Goal: Task Accomplishment & Management: Manage account settings

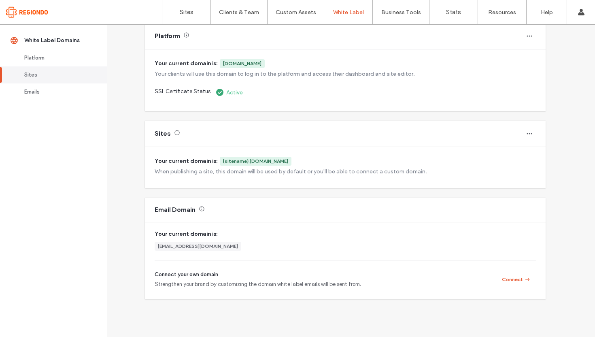
scroll to position [58, 0]
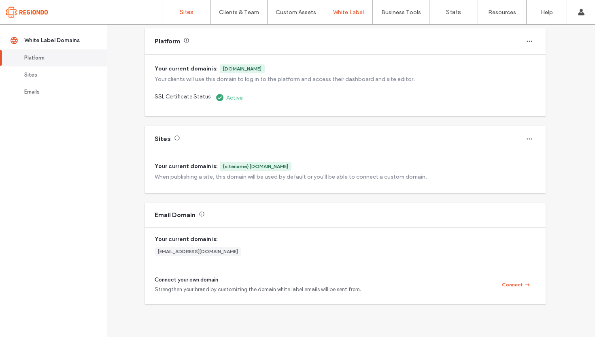
click at [190, 9] on label "Sites" at bounding box center [187, 12] width 14 height 7
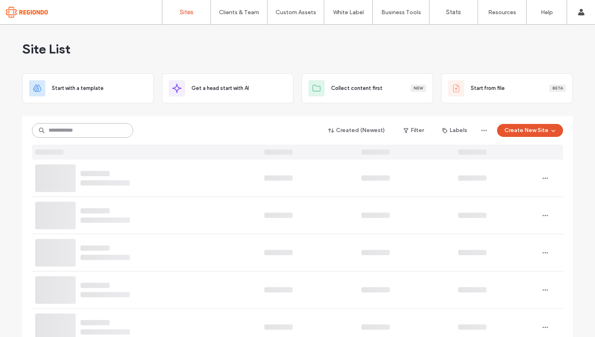
click at [103, 129] on input at bounding box center [82, 130] width 101 height 15
paste input "**********"
type input "**********"
click at [121, 132] on icon at bounding box center [123, 131] width 6 height 6
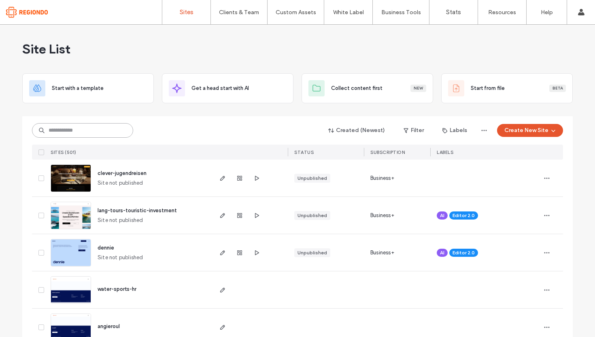
click at [101, 132] on input at bounding box center [82, 130] width 101 height 15
paste input "**********"
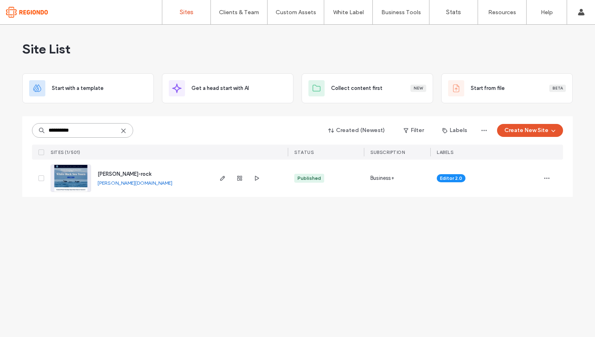
type input "**********"
click at [112, 175] on span "eddie-rock" at bounding box center [125, 174] width 54 height 6
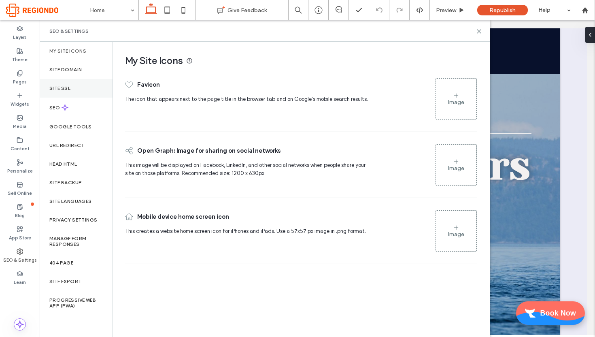
click at [65, 87] on label "Site SSL" at bounding box center [59, 88] width 21 height 6
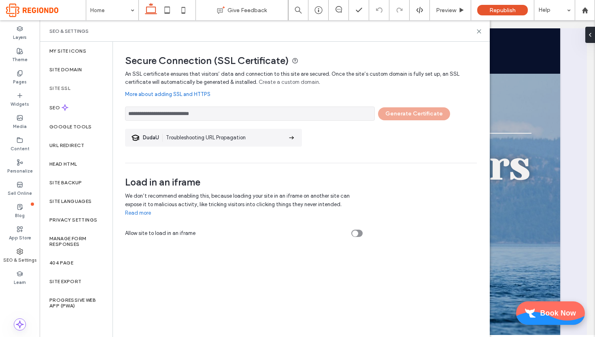
click at [296, 112] on input "**********" at bounding box center [250, 113] width 250 height 14
click at [83, 70] on div "Site Domain" at bounding box center [76, 69] width 73 height 19
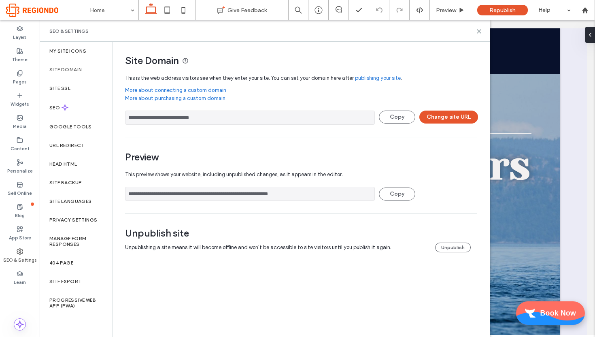
click at [219, 118] on input "**********" at bounding box center [250, 118] width 250 height 14
click at [434, 116] on button "Change site URL" at bounding box center [448, 117] width 59 height 13
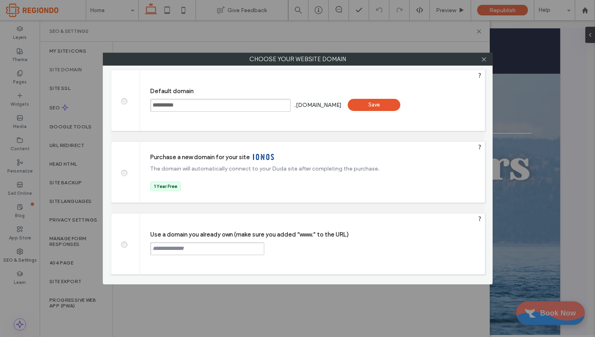
click at [233, 250] on input "text" at bounding box center [207, 248] width 114 height 13
paste input "**********"
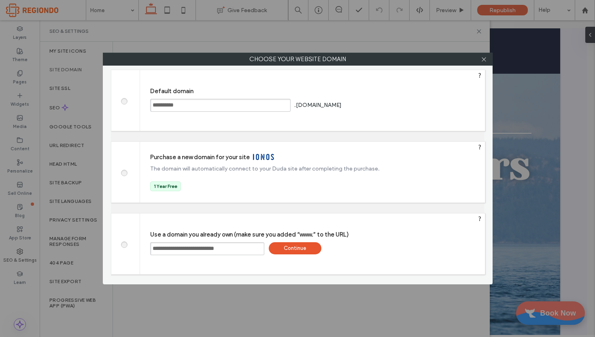
type input "**********"
click at [294, 247] on div "Continue" at bounding box center [295, 248] width 53 height 12
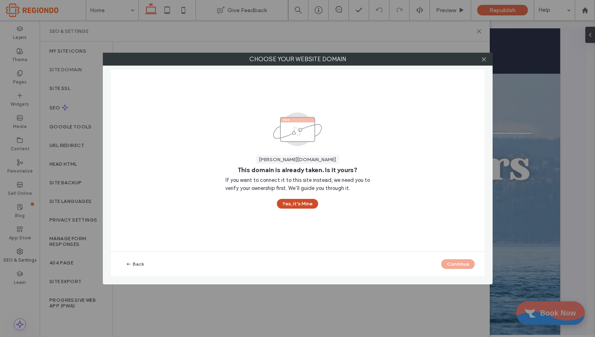
click at [302, 202] on button "Yes, it’s Mine" at bounding box center [297, 204] width 41 height 10
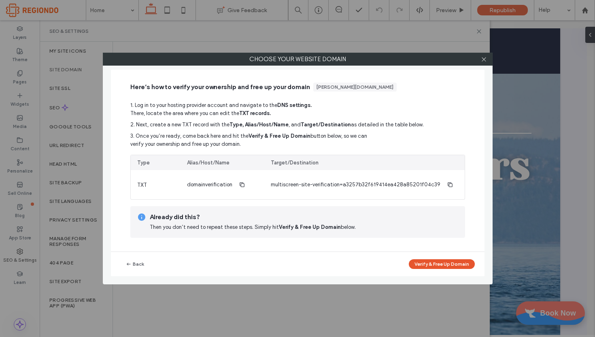
drag, startPoint x: 319, startPoint y: 88, endPoint x: 392, endPoint y: 85, distance: 73.8
click at [392, 85] on div "[PERSON_NAME][DOMAIN_NAME]" at bounding box center [355, 86] width 77 height 7
copy div "[PERSON_NAME][DOMAIN_NAME]"
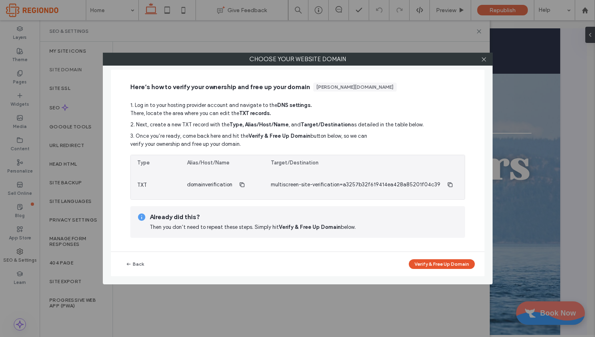
click at [219, 185] on span "domainverification" at bounding box center [209, 185] width 45 height 8
copy span "domainverification"
click at [447, 185] on icon "button" at bounding box center [450, 184] width 6 height 6
click at [243, 186] on icon "button" at bounding box center [242, 184] width 6 height 6
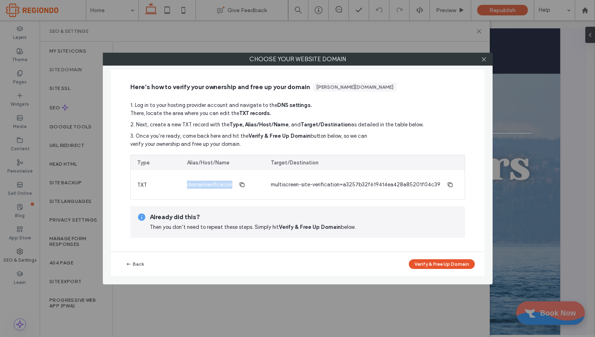
drag, startPoint x: 319, startPoint y: 87, endPoint x: 392, endPoint y: 87, distance: 73.7
click at [392, 87] on div "[PERSON_NAME][DOMAIN_NAME]" at bounding box center [355, 86] width 77 height 7
copy div "[PERSON_NAME][DOMAIN_NAME]"
click at [425, 263] on button "Verify & Free Up Domain" at bounding box center [442, 264] width 66 height 10
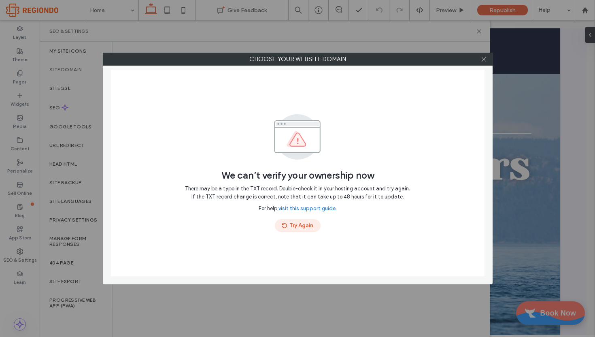
click at [297, 226] on button "Try Again" at bounding box center [298, 225] width 46 height 13
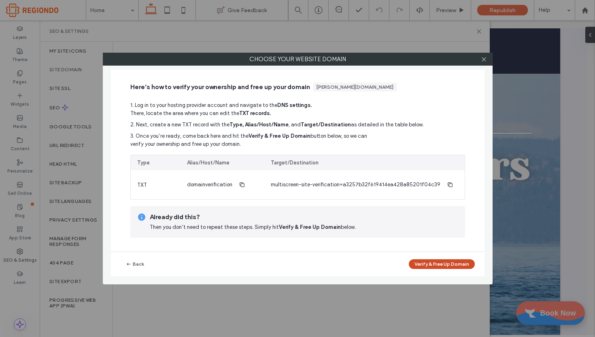
click at [414, 262] on button "Verify & Free Up Domain" at bounding box center [442, 264] width 66 height 10
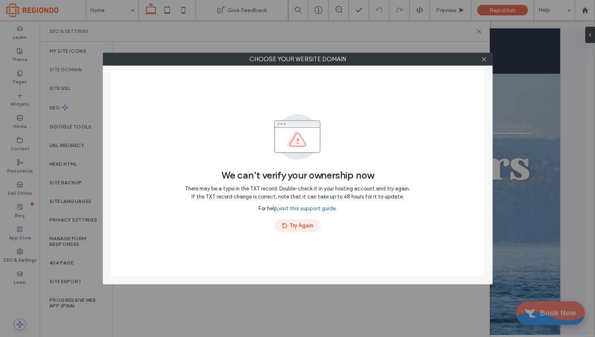
click at [304, 226] on button "Try Again" at bounding box center [298, 225] width 46 height 13
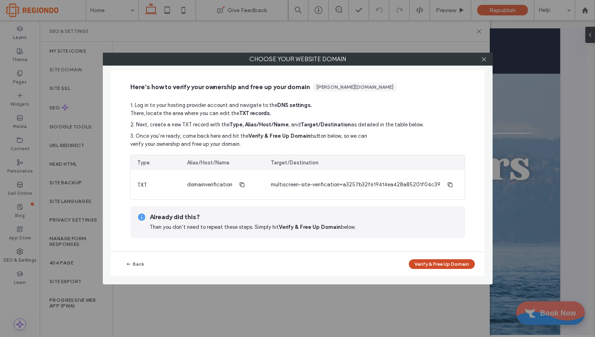
click at [425, 264] on button "Verify & Free Up Domain" at bounding box center [442, 264] width 66 height 10
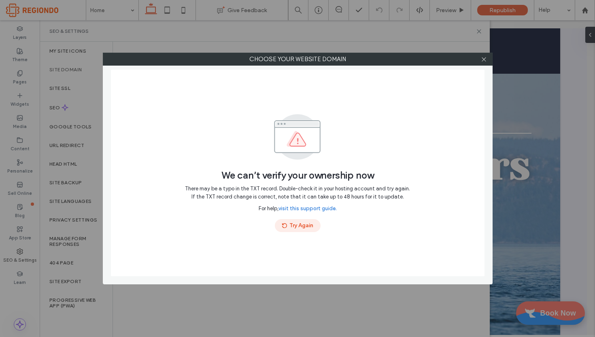
click at [308, 225] on button "Try Again" at bounding box center [298, 225] width 46 height 13
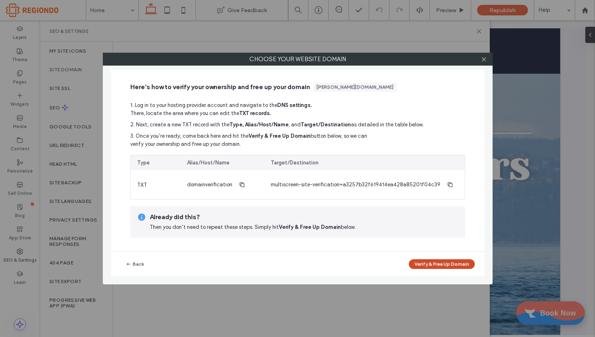
click at [424, 265] on button "Verify & Free Up Domain" at bounding box center [442, 264] width 66 height 10
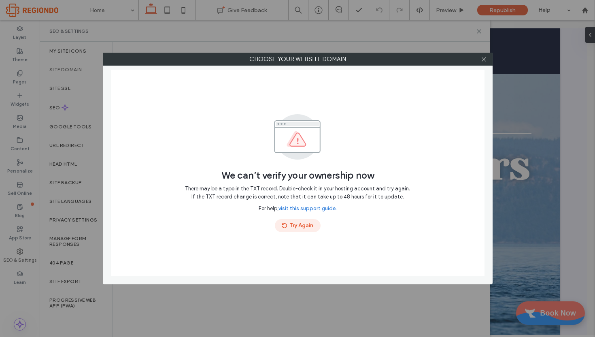
click at [299, 226] on button "Try Again" at bounding box center [298, 225] width 46 height 13
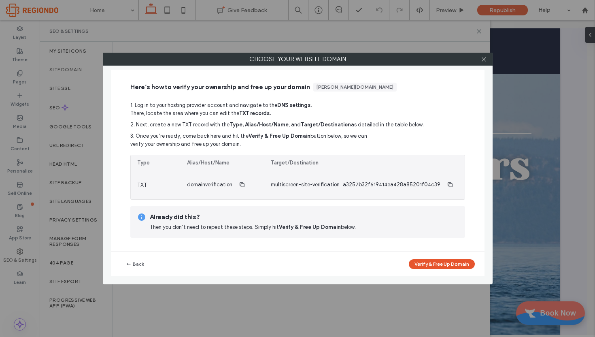
click at [262, 187] on div "domainverification" at bounding box center [222, 184] width 83 height 29
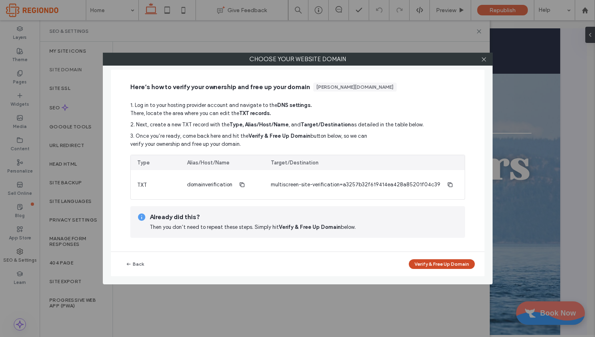
click at [441, 265] on button "Verify & Free Up Domain" at bounding box center [442, 264] width 66 height 10
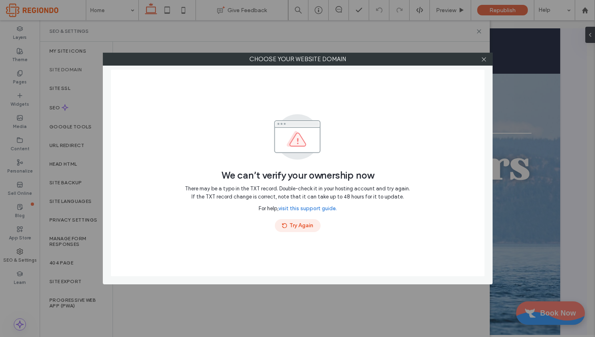
click at [306, 225] on button "Try Again" at bounding box center [298, 225] width 46 height 13
